Goal: Transaction & Acquisition: Purchase product/service

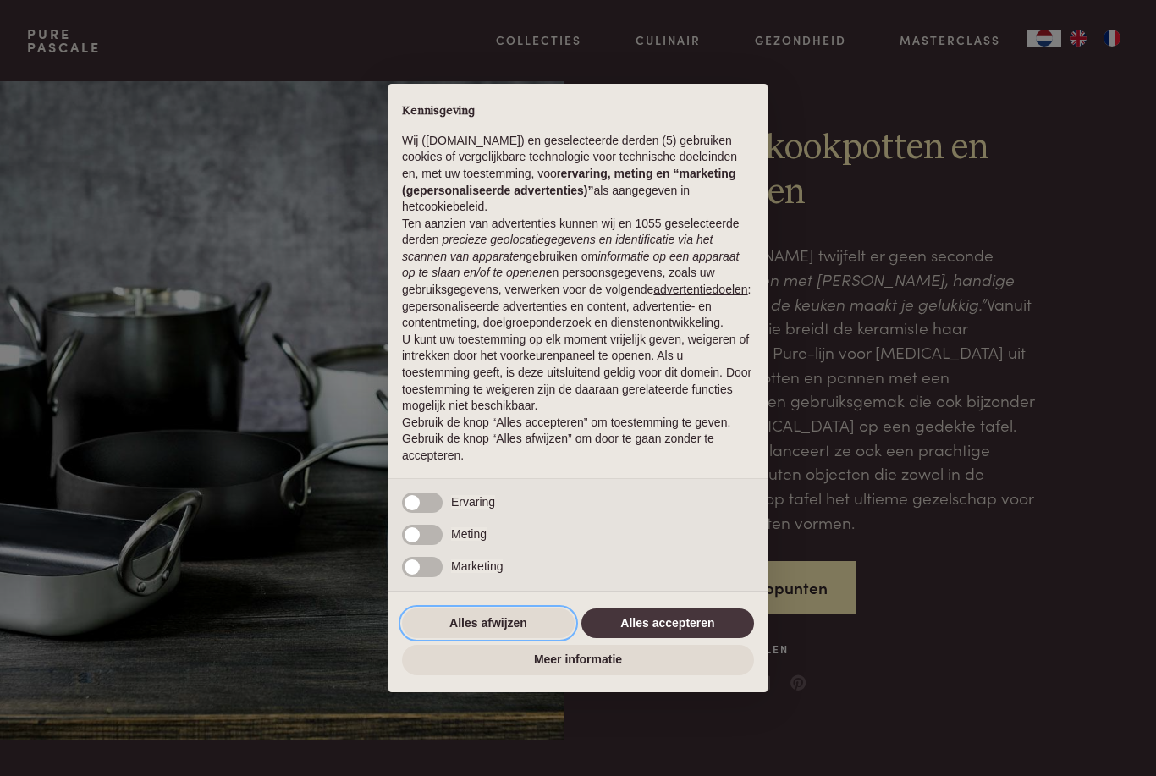
click at [465, 624] on button "Alles afwijzen" at bounding box center [488, 623] width 173 height 30
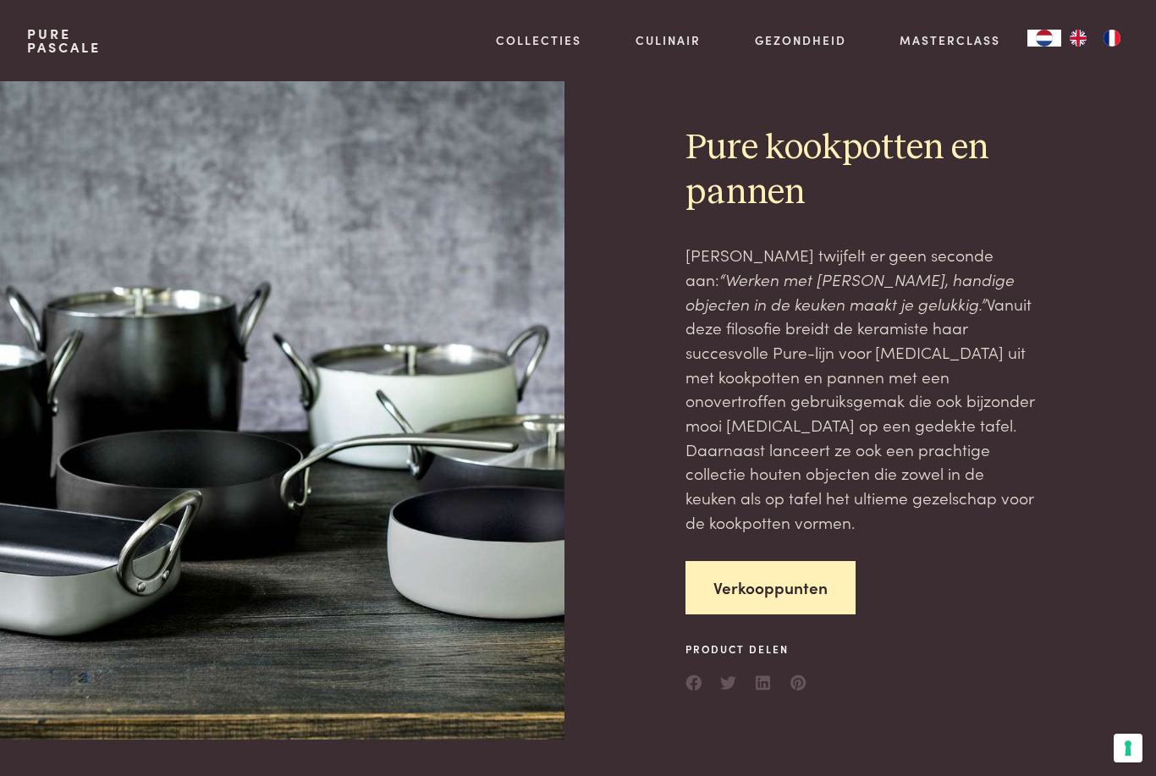
click at [571, 130] on link "Kitchenware" at bounding box center [626, 122] width 287 height 18
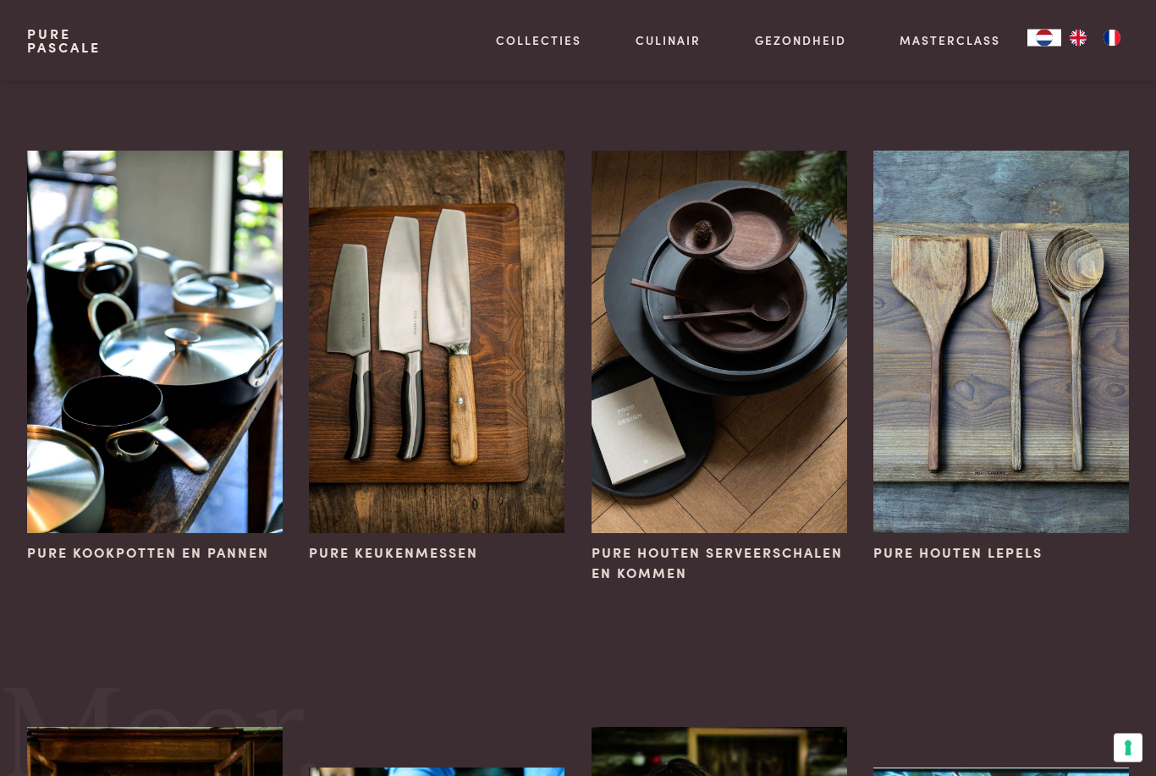
scroll to position [36, 0]
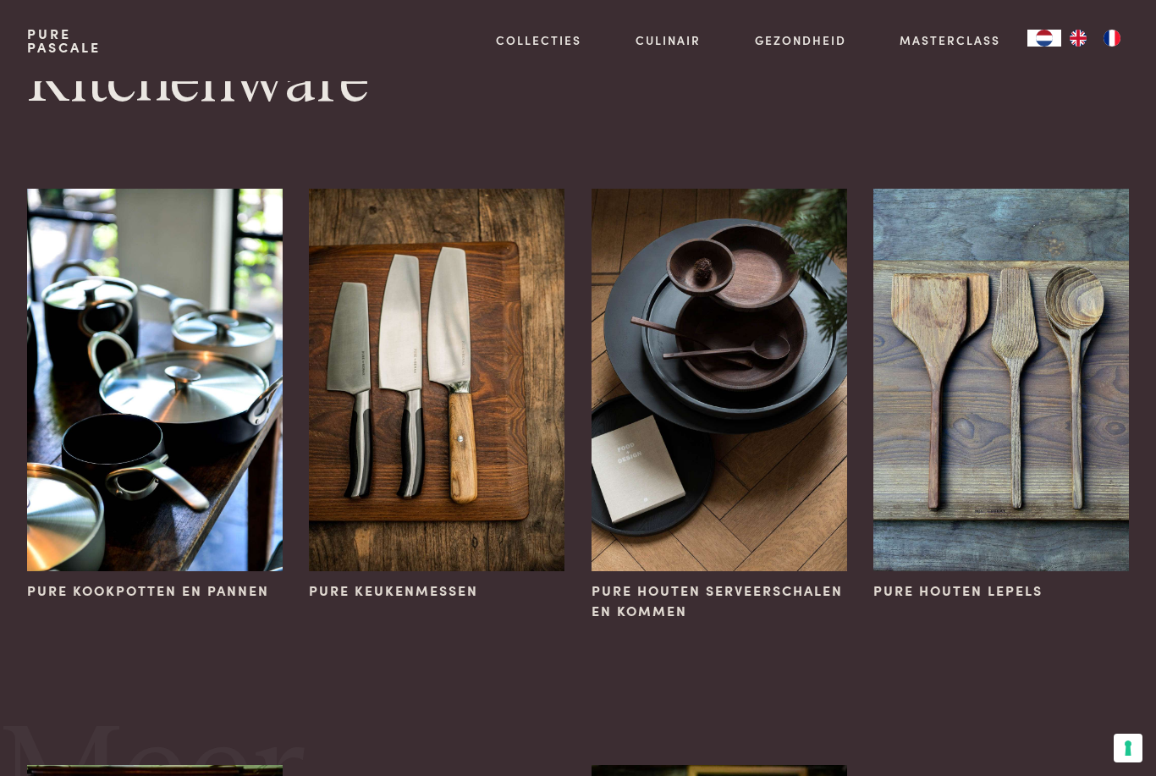
click at [161, 510] on img at bounding box center [155, 380] width 256 height 383
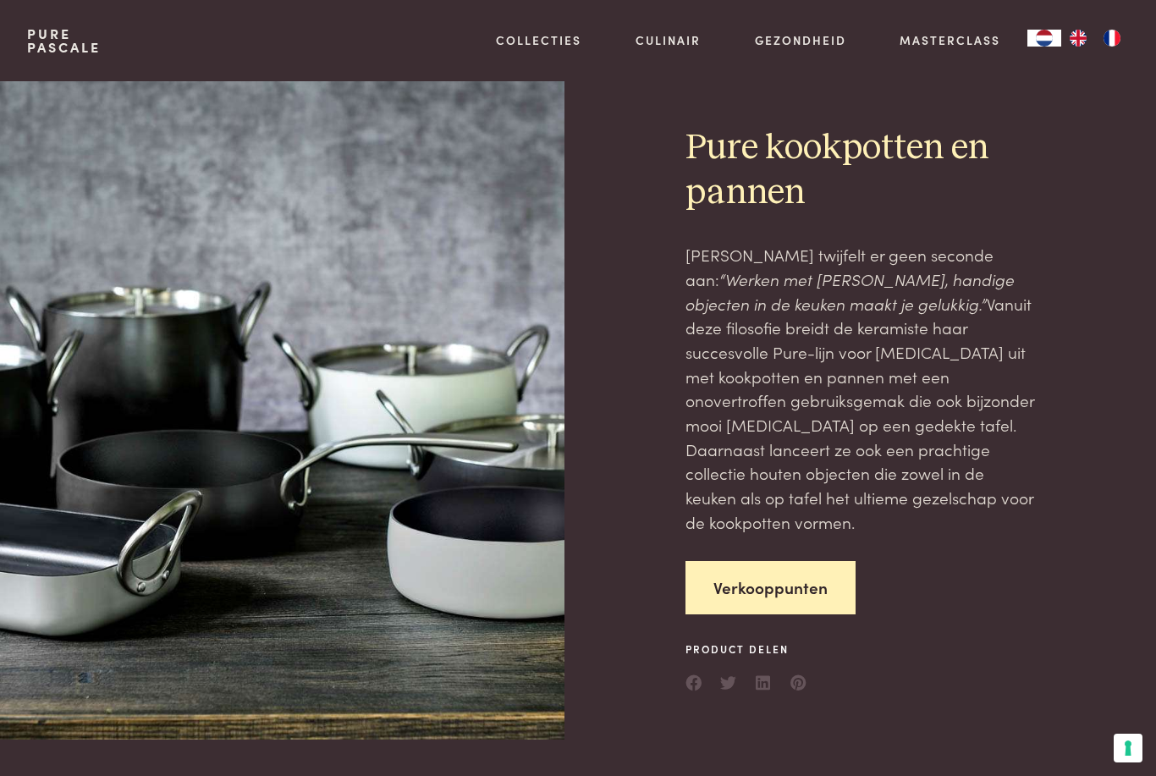
click at [790, 561] on link "Verkooppunten" at bounding box center [771, 587] width 170 height 53
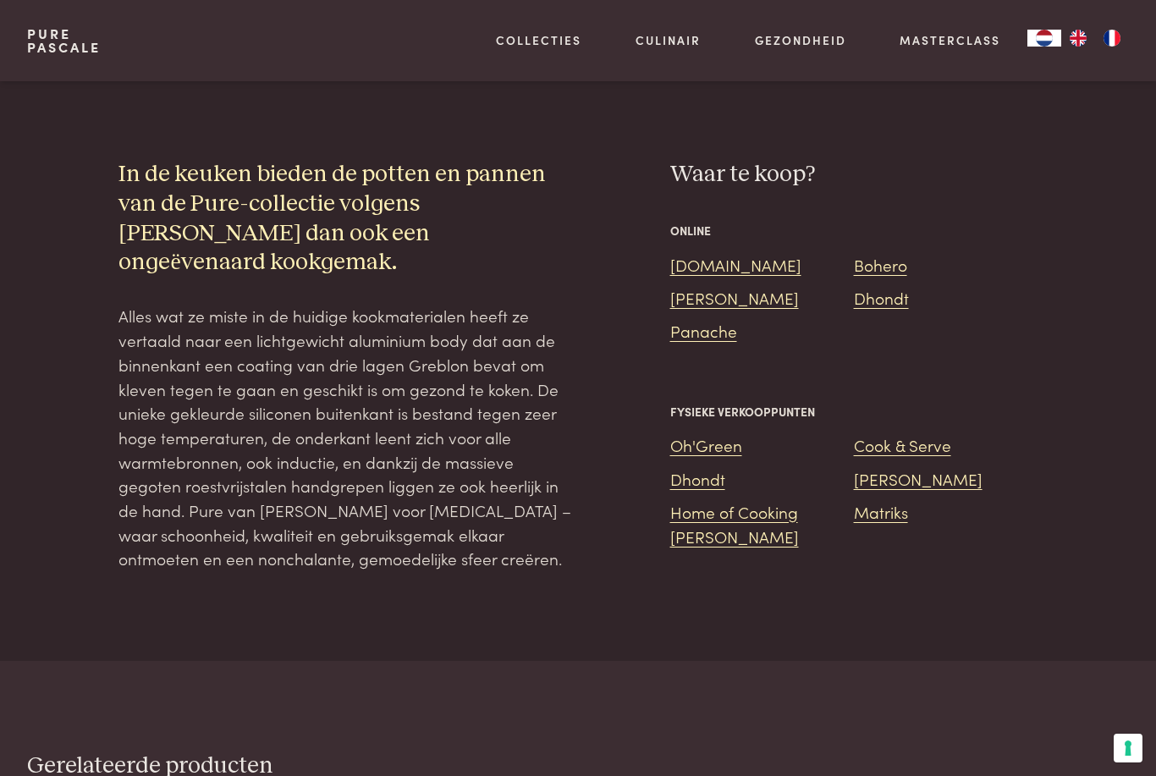
scroll to position [1521, 0]
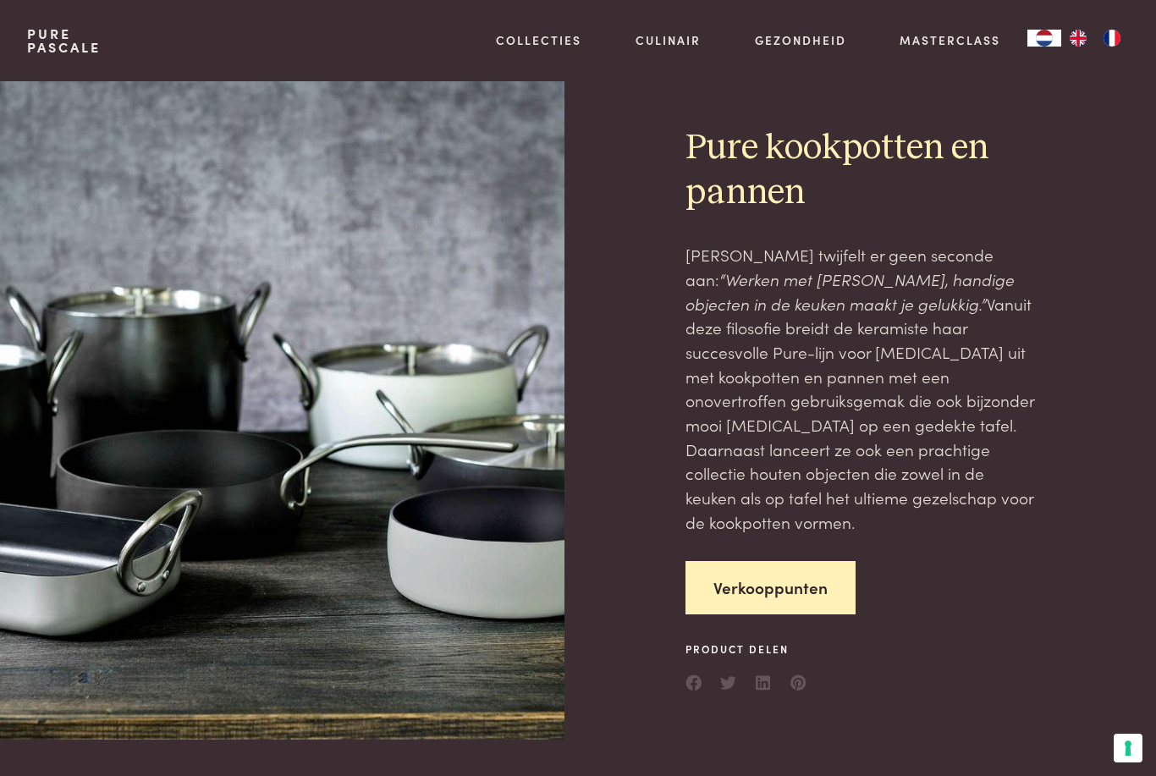
scroll to position [1521, 0]
